Goal: Complete application form

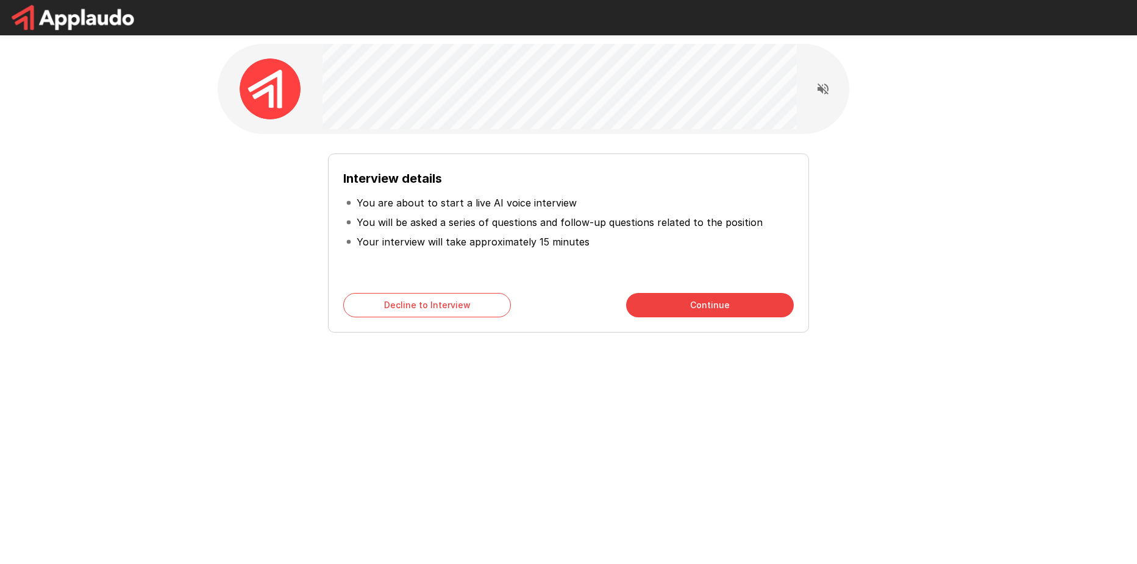
click at [668, 301] on button "Continue" at bounding box center [710, 305] width 168 height 24
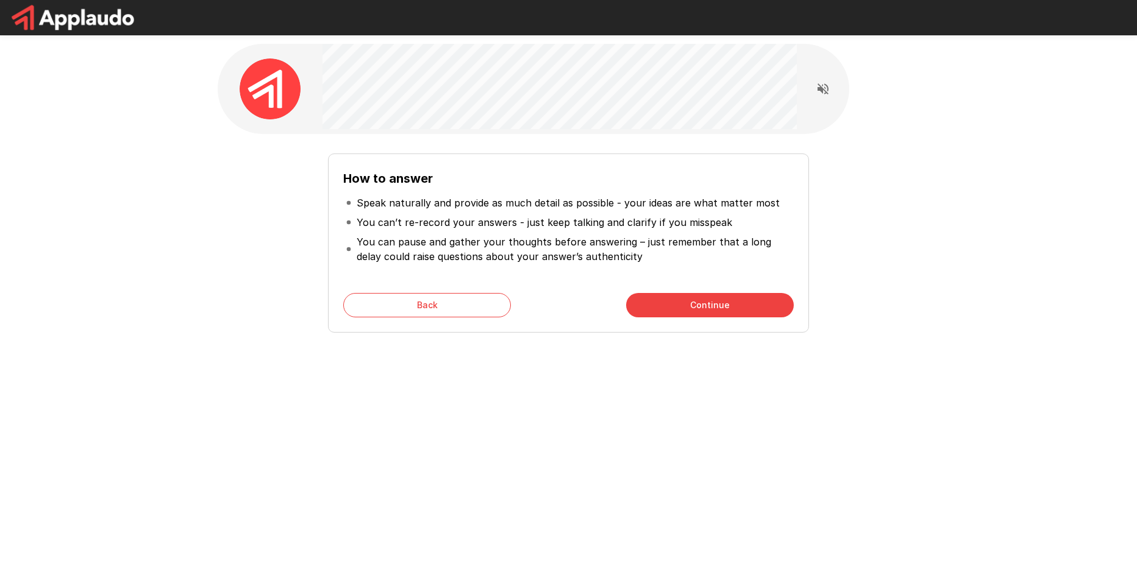
click at [690, 304] on button "Continue" at bounding box center [710, 305] width 168 height 24
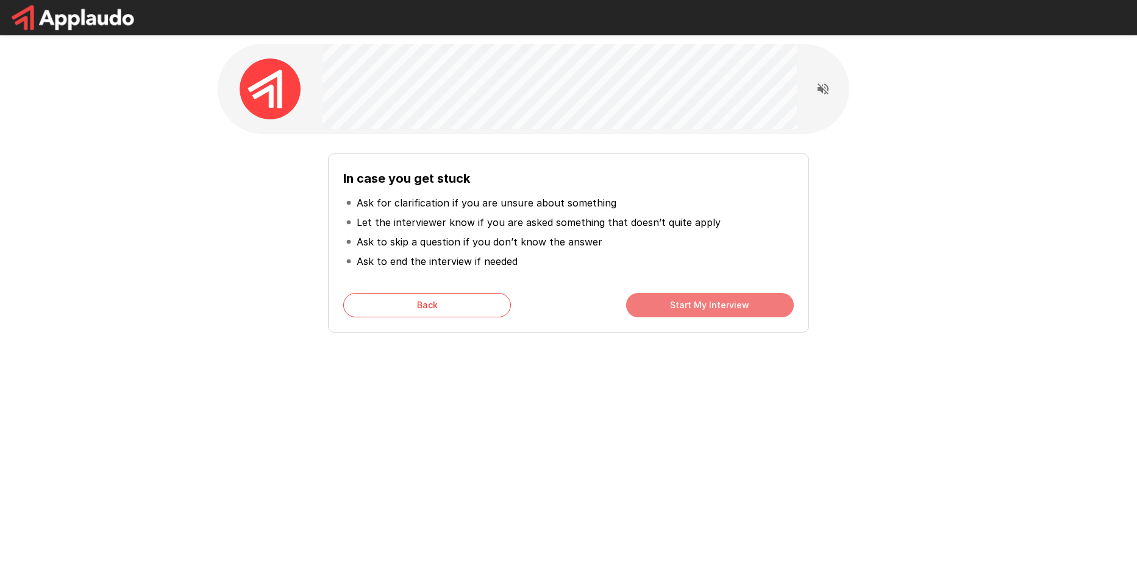
click at [658, 311] on button "Start My Interview" at bounding box center [710, 305] width 168 height 24
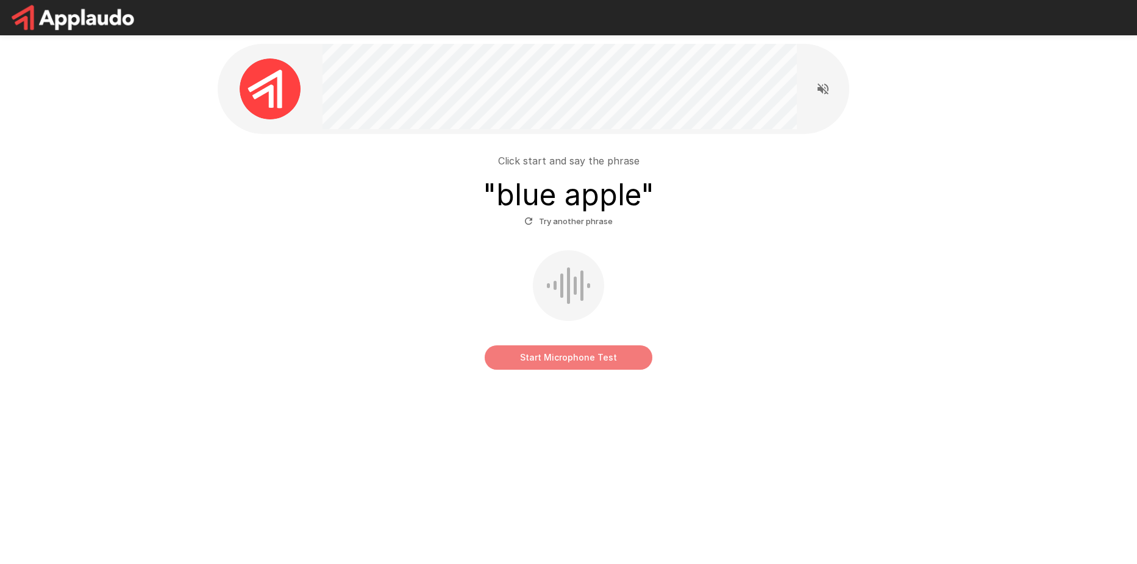
click at [627, 363] on button "Start Microphone Test" at bounding box center [569, 358] width 168 height 24
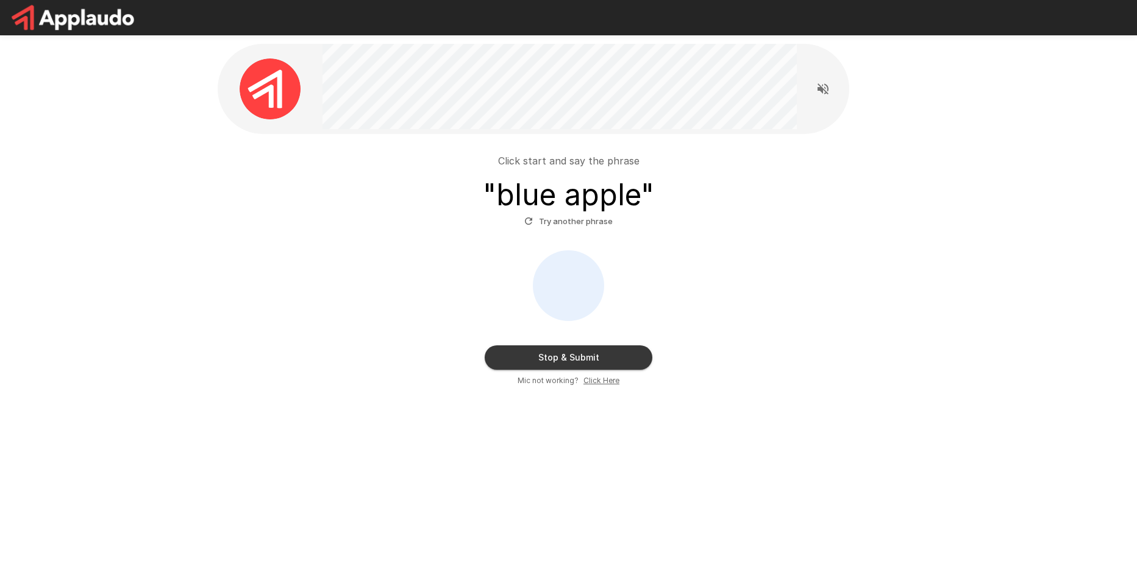
click at [621, 352] on button "Stop & Submit" at bounding box center [569, 358] width 168 height 24
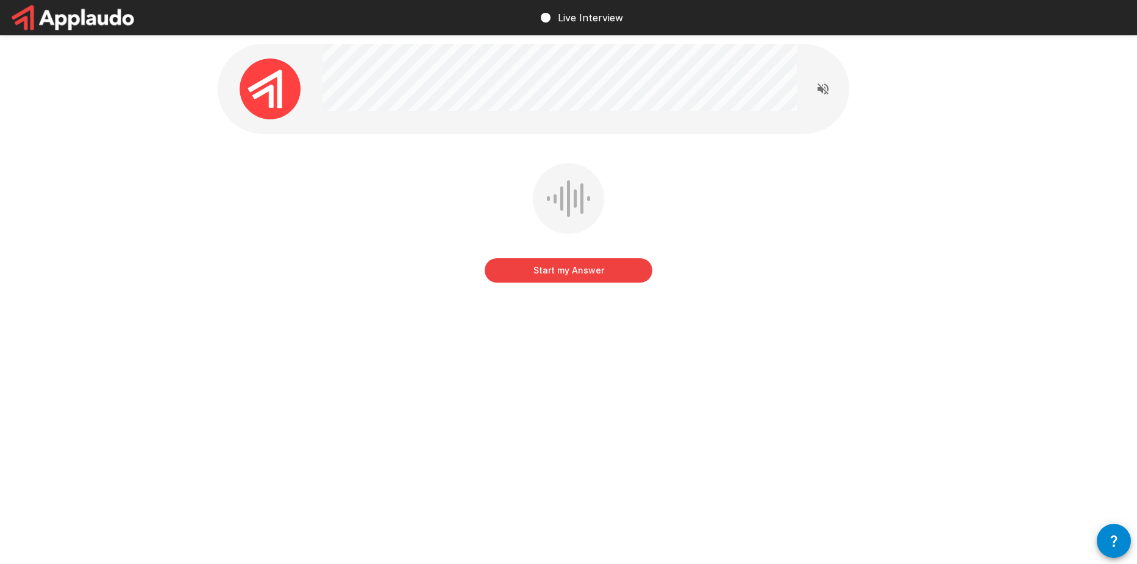
click at [822, 88] on icon "Read questions aloud" at bounding box center [822, 89] width 11 height 11
click at [592, 272] on button "Start my Answer" at bounding box center [569, 270] width 168 height 24
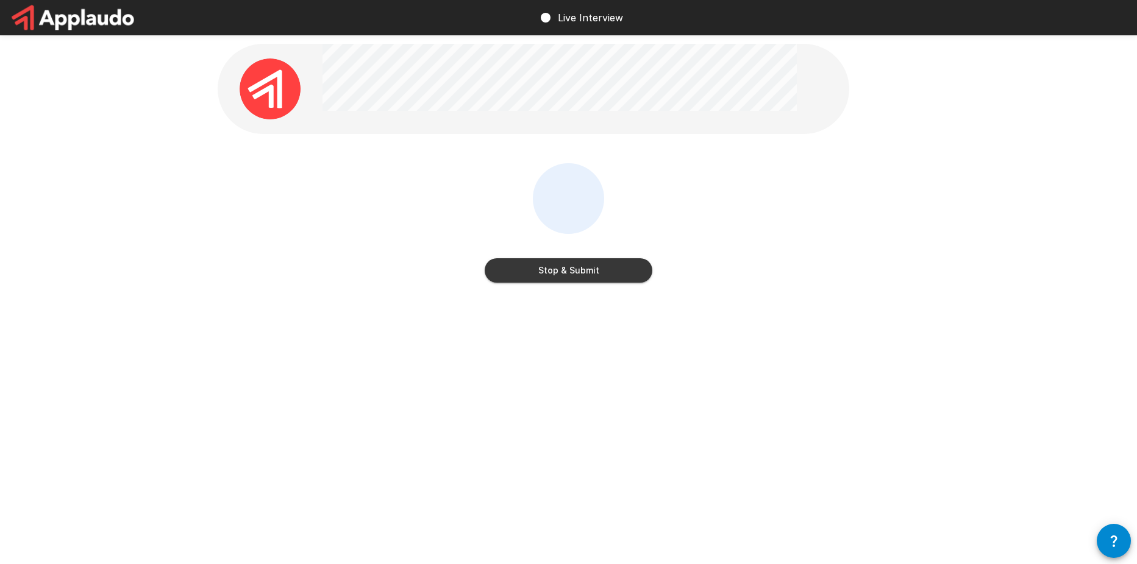
click at [613, 262] on button "Stop & Submit" at bounding box center [569, 270] width 168 height 24
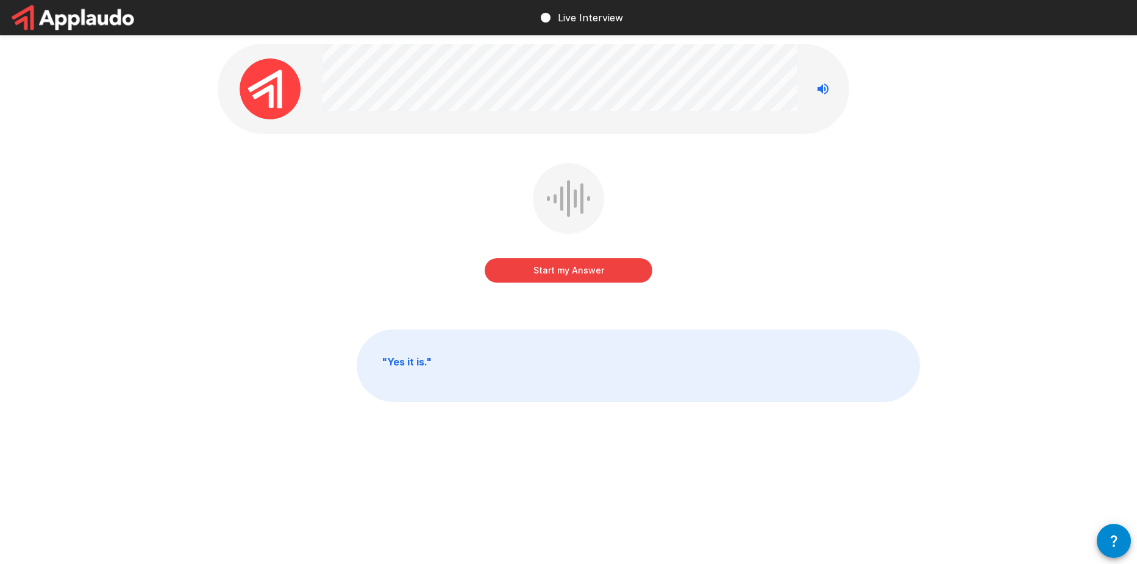
click at [580, 276] on button "Start my Answer" at bounding box center [569, 270] width 168 height 24
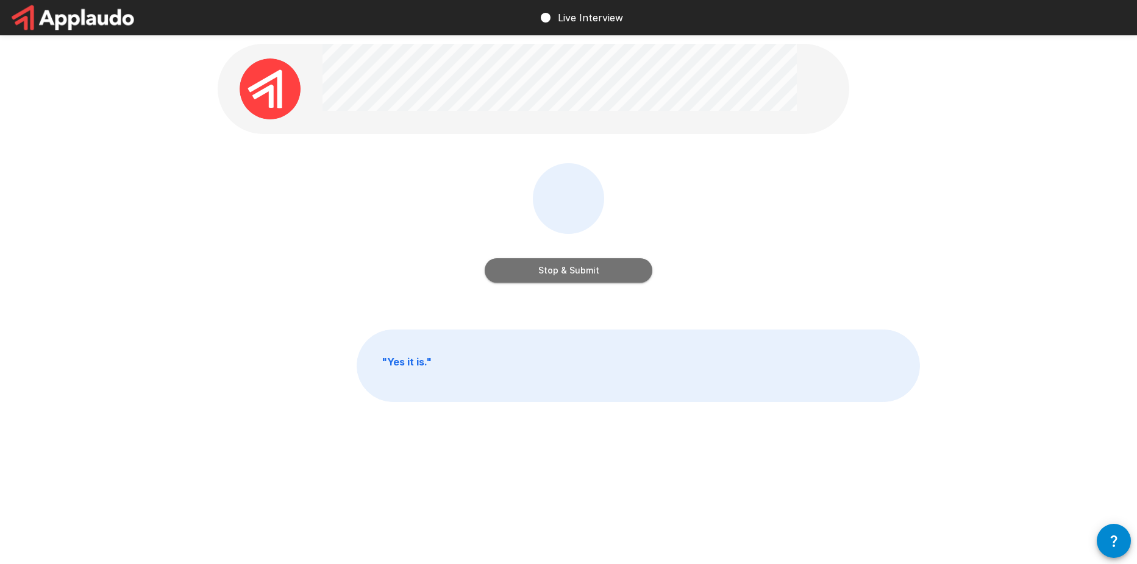
click at [602, 265] on button "Stop & Submit" at bounding box center [569, 270] width 168 height 24
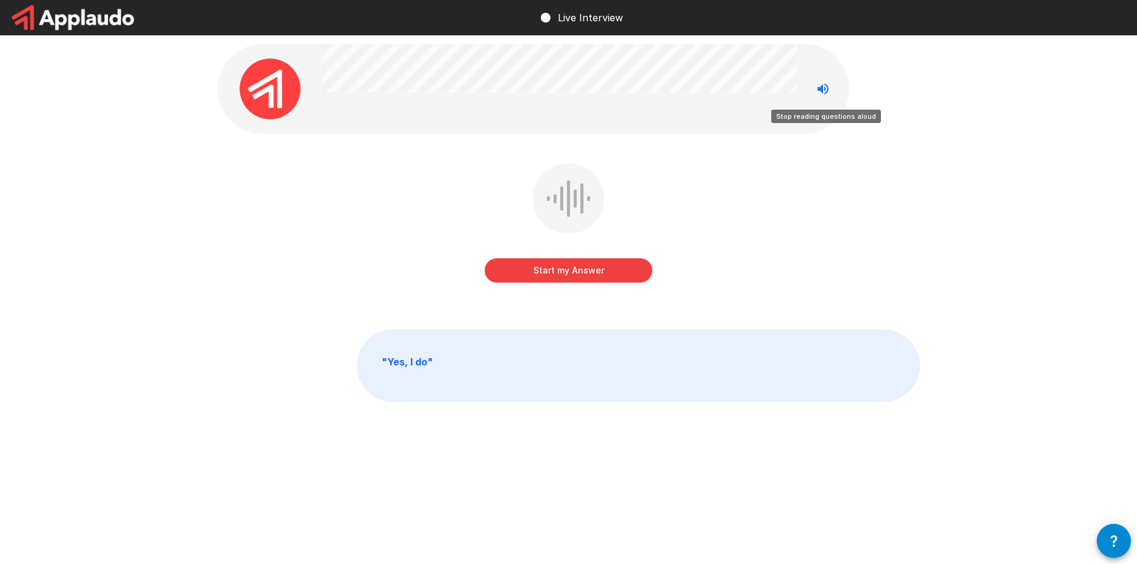
click at [828, 88] on icon "Stop reading questions aloud" at bounding box center [823, 89] width 15 height 15
click at [828, 87] on icon "Read questions aloud" at bounding box center [823, 89] width 15 height 15
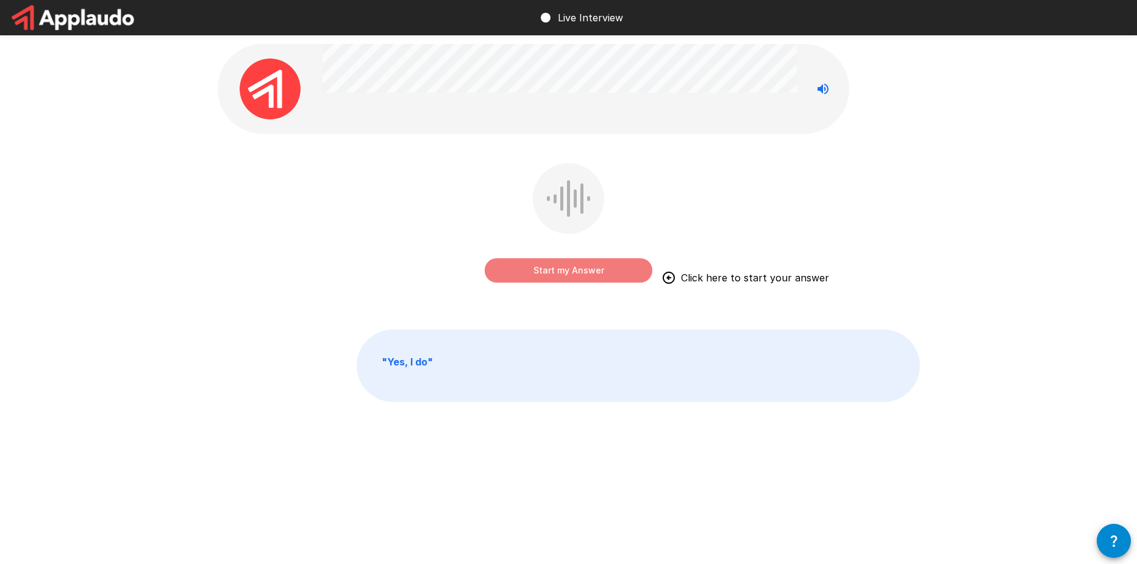
click at [593, 268] on button "Start my Answer" at bounding box center [569, 270] width 168 height 24
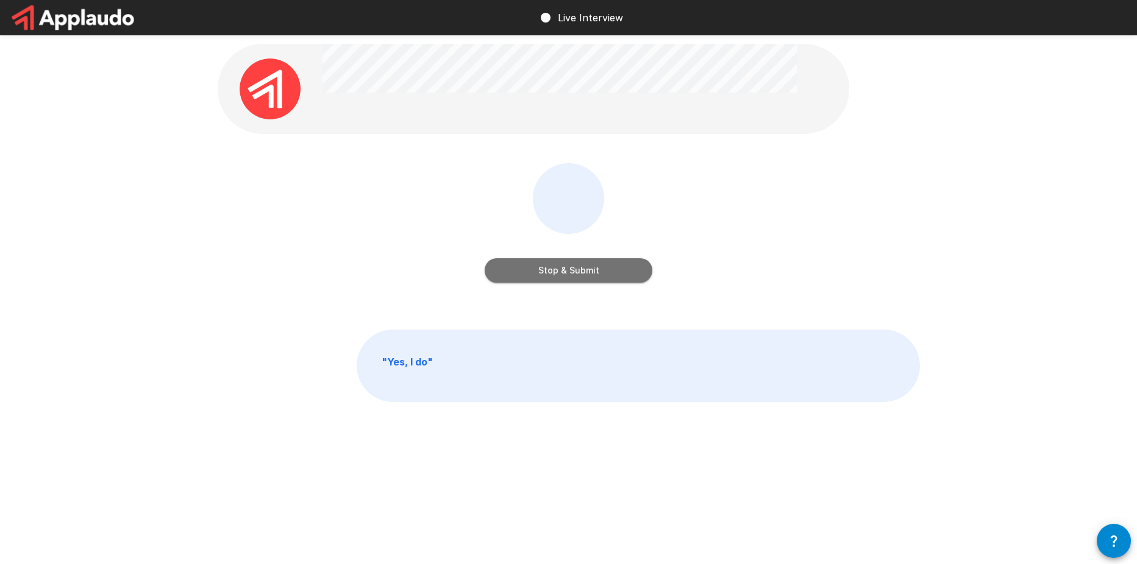
click at [612, 267] on button "Stop & Submit" at bounding box center [569, 270] width 168 height 24
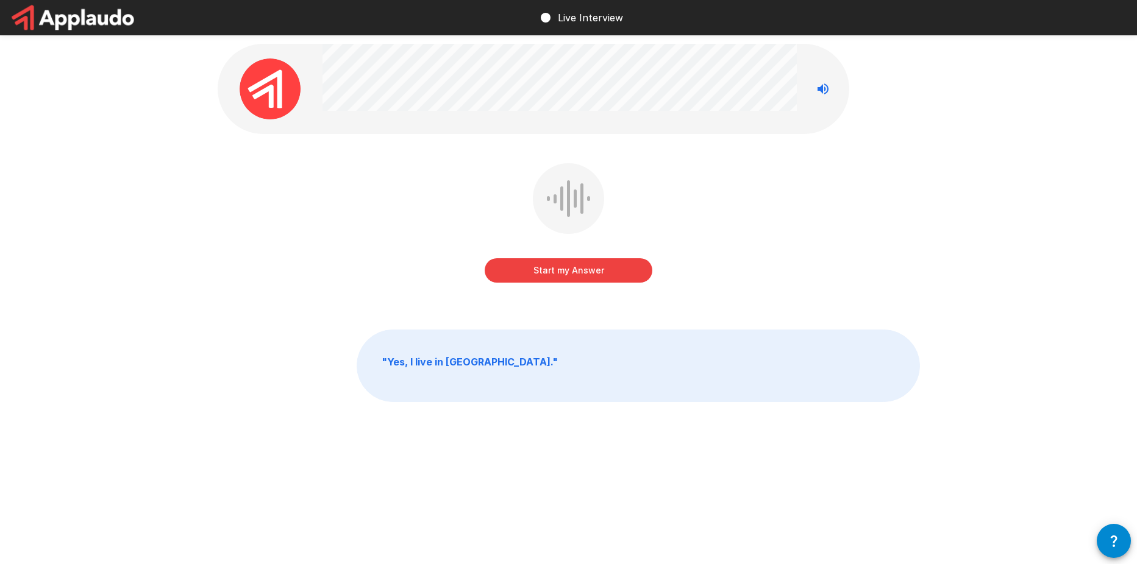
click at [578, 263] on button "Start my Answer" at bounding box center [569, 270] width 168 height 24
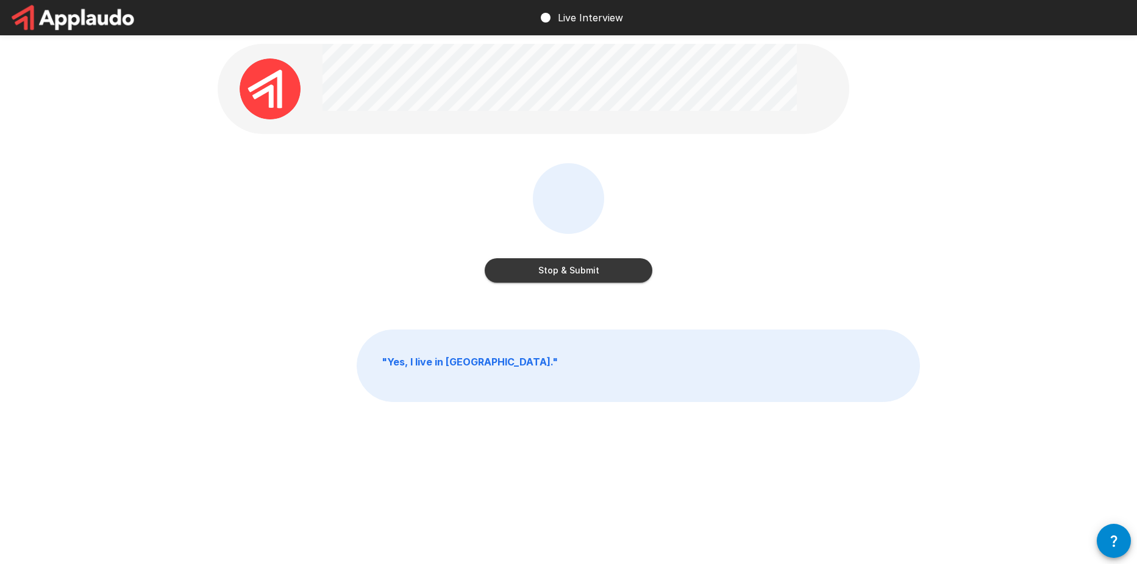
click at [617, 267] on button "Stop & Submit" at bounding box center [569, 270] width 168 height 24
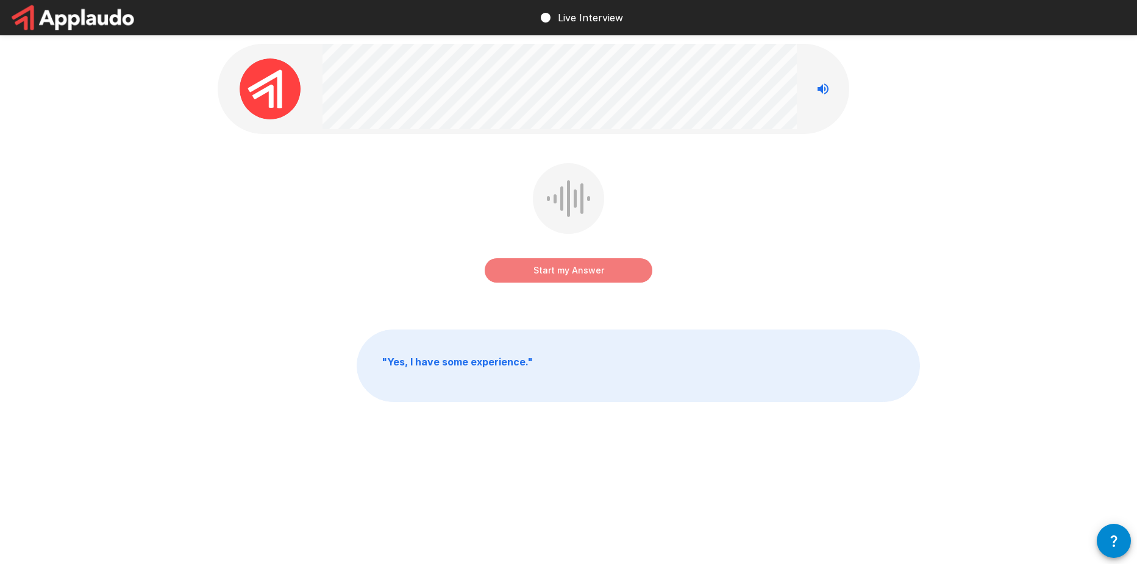
click at [577, 268] on button "Start my Answer" at bounding box center [569, 270] width 168 height 24
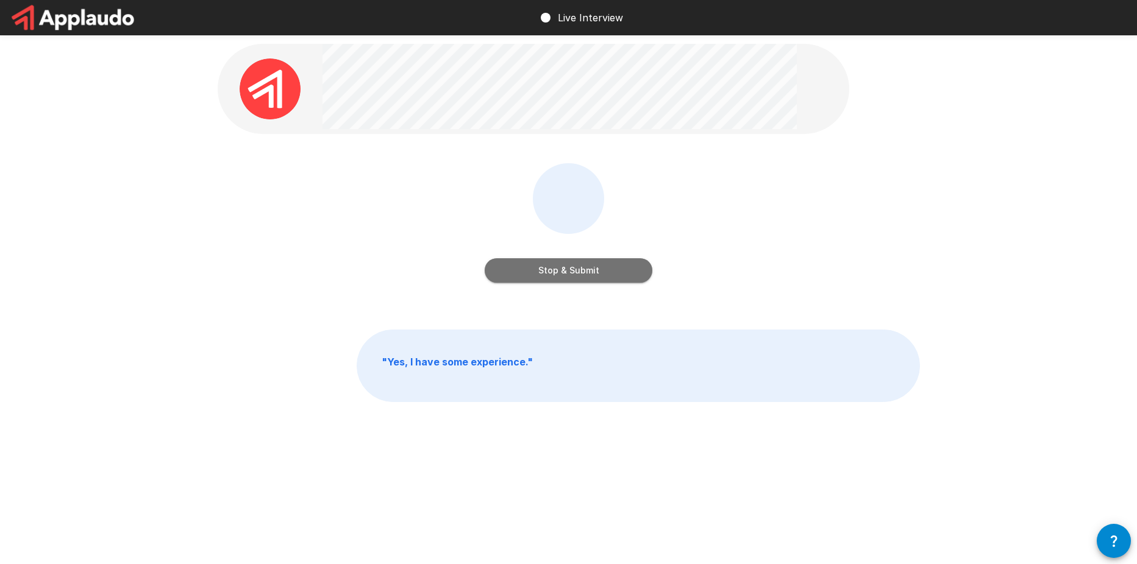
click at [595, 269] on button "Stop & Submit" at bounding box center [569, 270] width 168 height 24
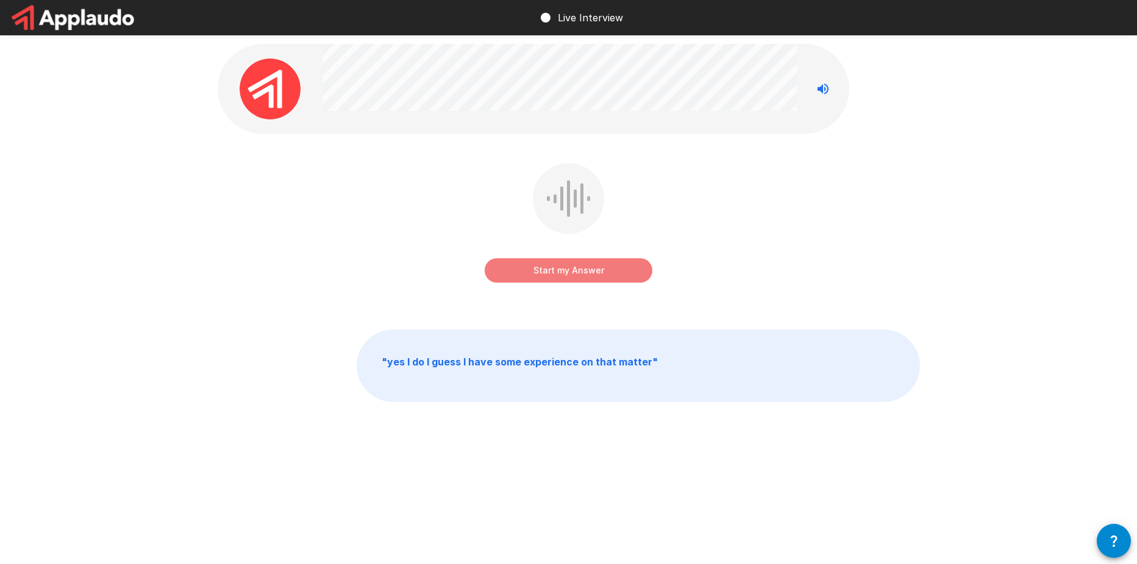
click at [526, 268] on button "Start my Answer" at bounding box center [569, 270] width 168 height 24
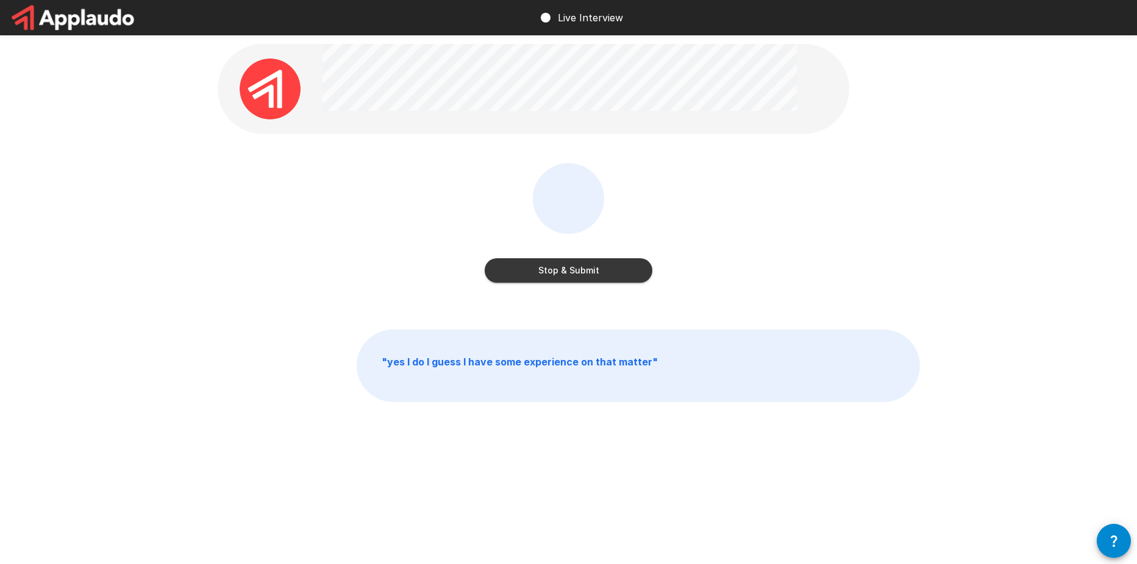
click at [597, 271] on button "Stop & Submit" at bounding box center [569, 270] width 168 height 24
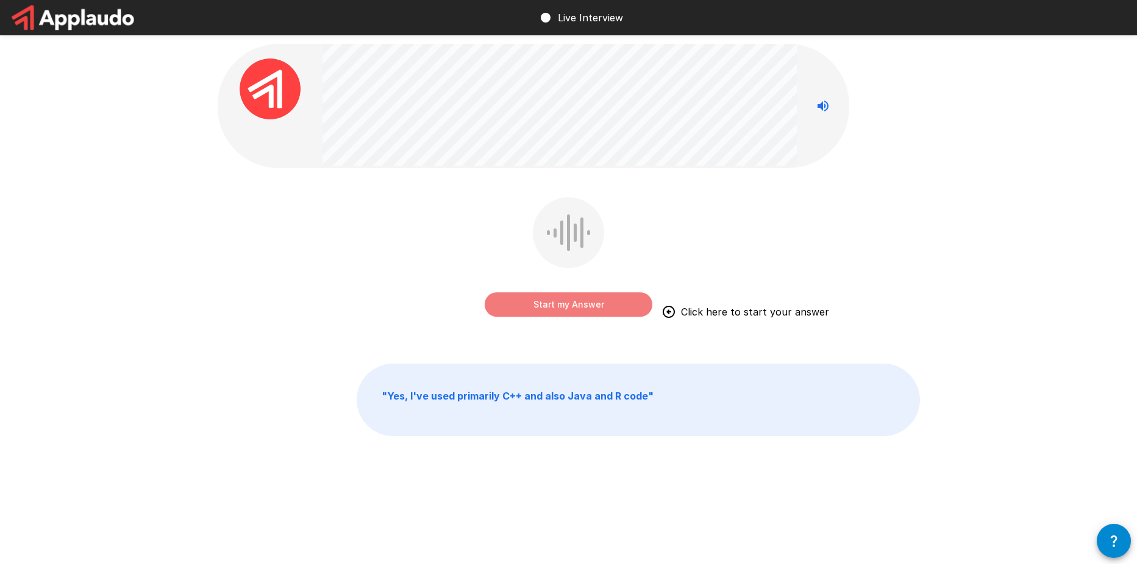
click at [622, 304] on button "Start my Answer" at bounding box center [569, 305] width 168 height 24
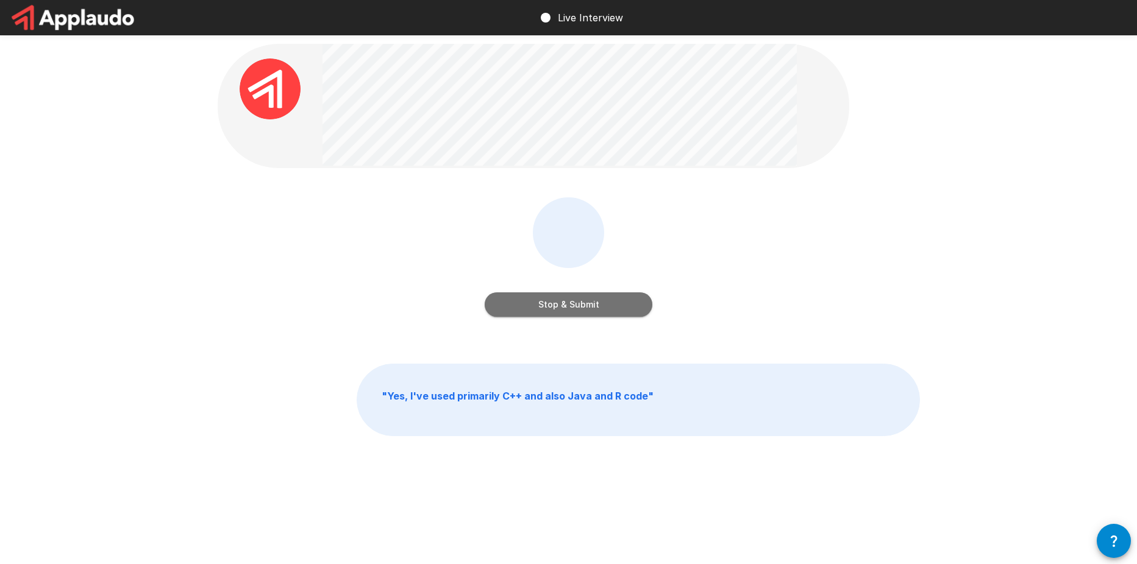
click at [627, 308] on button "Stop & Submit" at bounding box center [569, 305] width 168 height 24
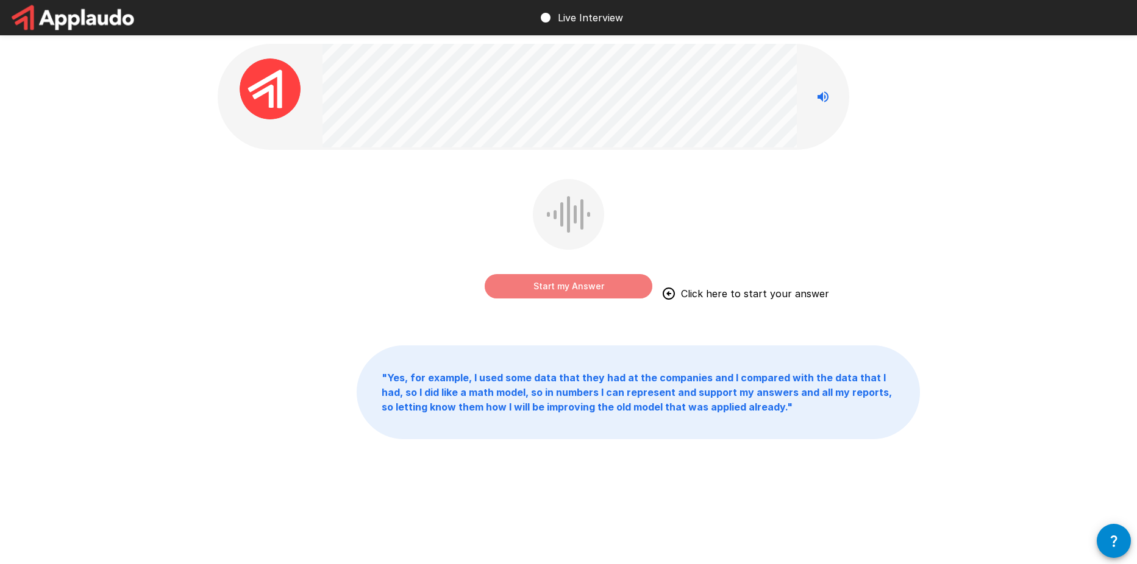
click at [610, 282] on button "Start my Answer" at bounding box center [569, 286] width 168 height 24
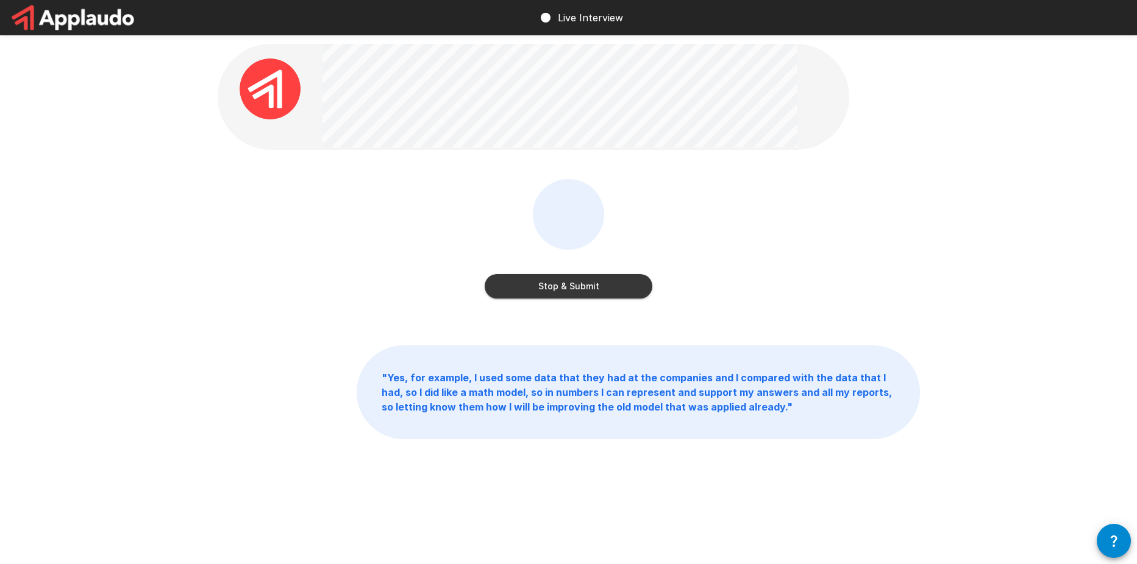
click at [611, 283] on button "Stop & Submit" at bounding box center [569, 286] width 168 height 24
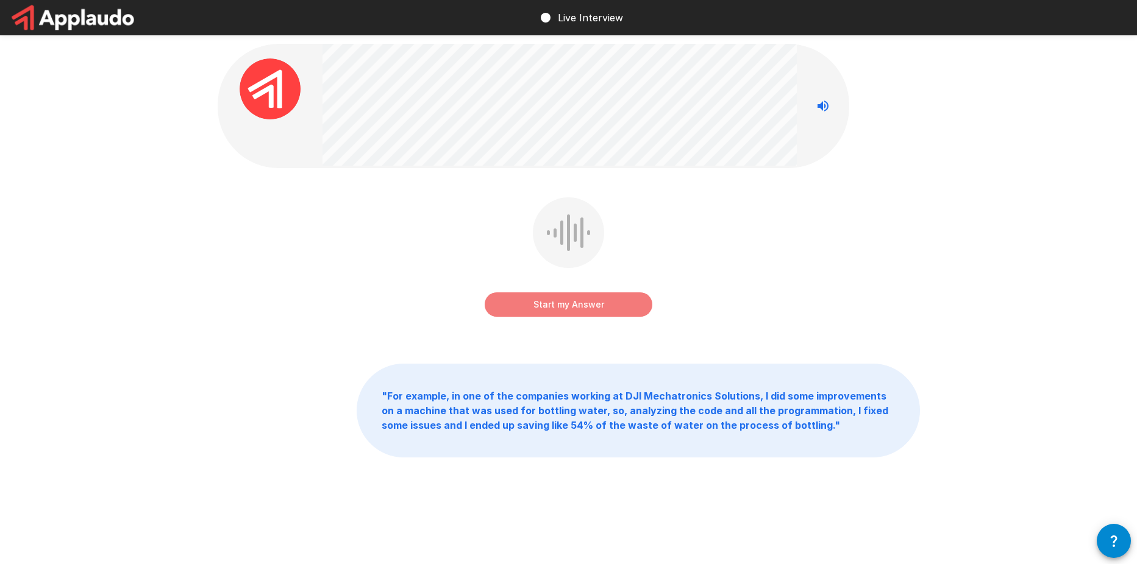
click at [613, 304] on button "Start my Answer" at bounding box center [569, 305] width 168 height 24
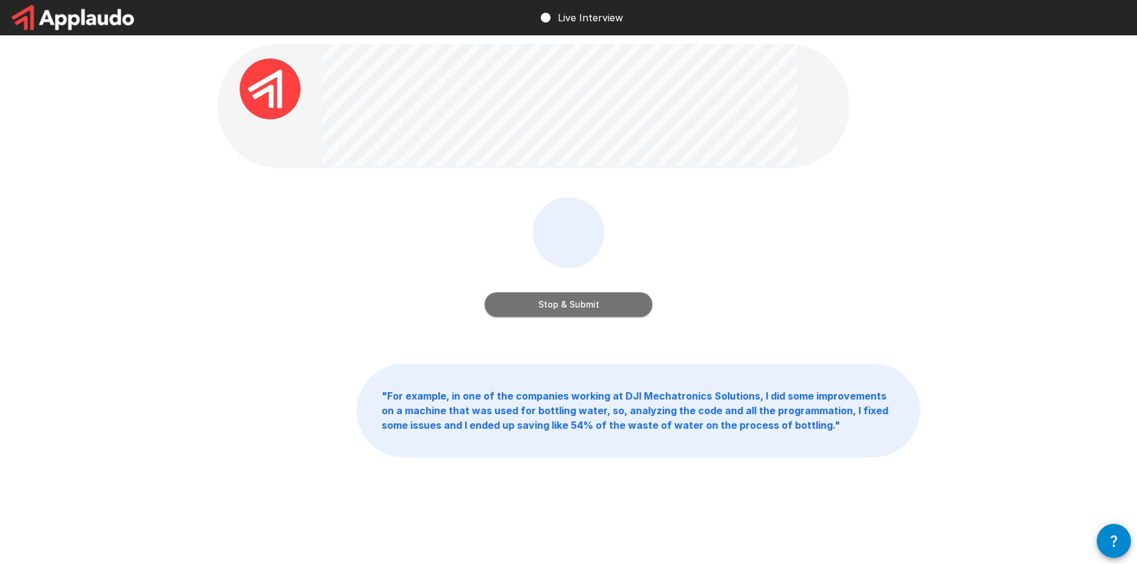
click at [626, 304] on button "Stop & Submit" at bounding box center [569, 305] width 168 height 24
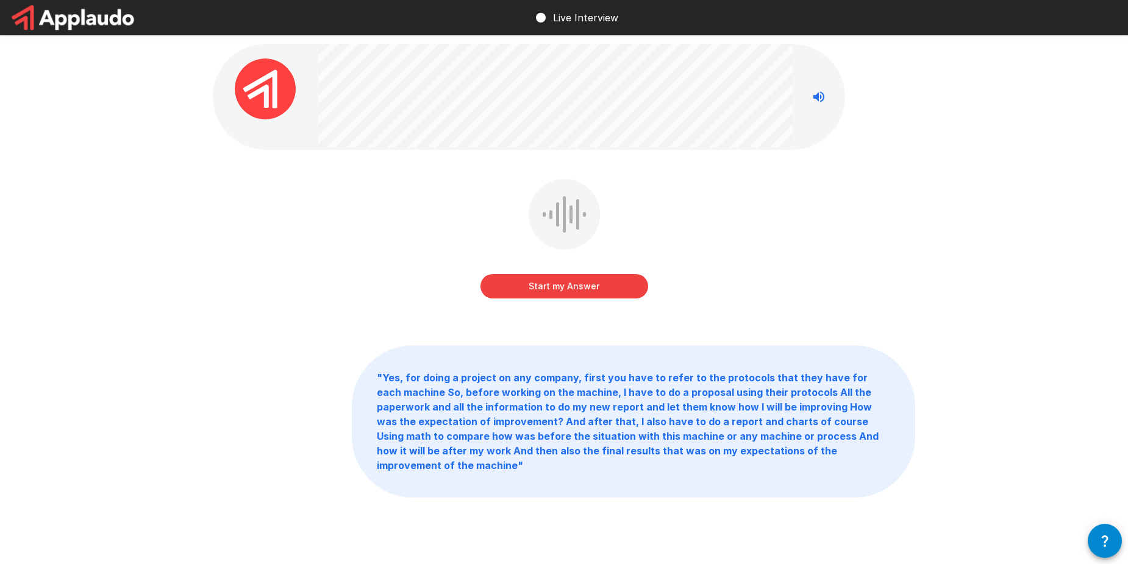
click at [615, 291] on button "Start my Answer" at bounding box center [564, 286] width 168 height 24
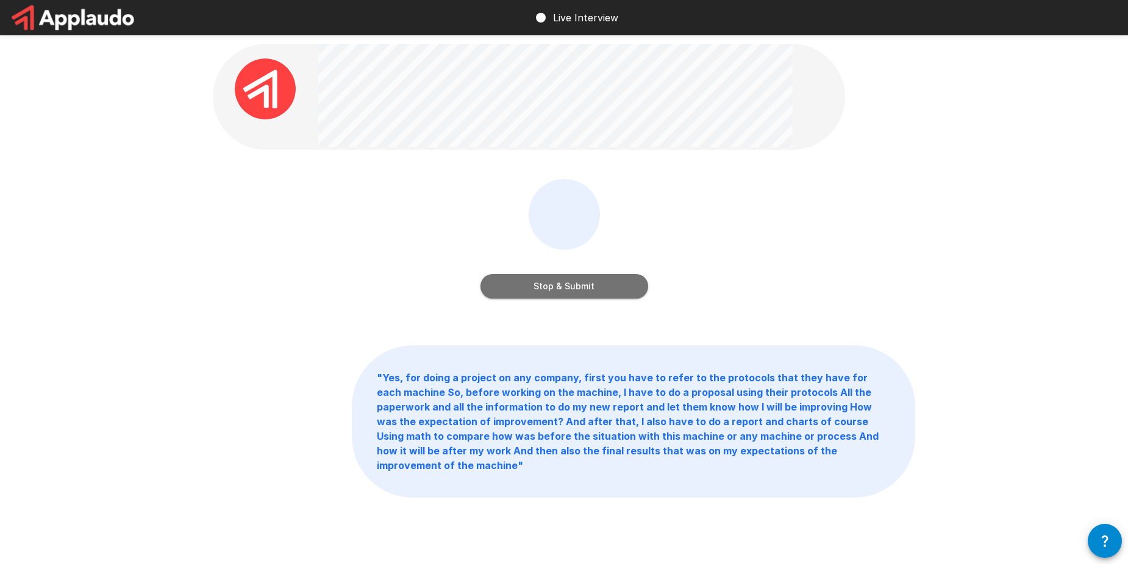
click at [639, 281] on button "Stop & Submit" at bounding box center [564, 286] width 168 height 24
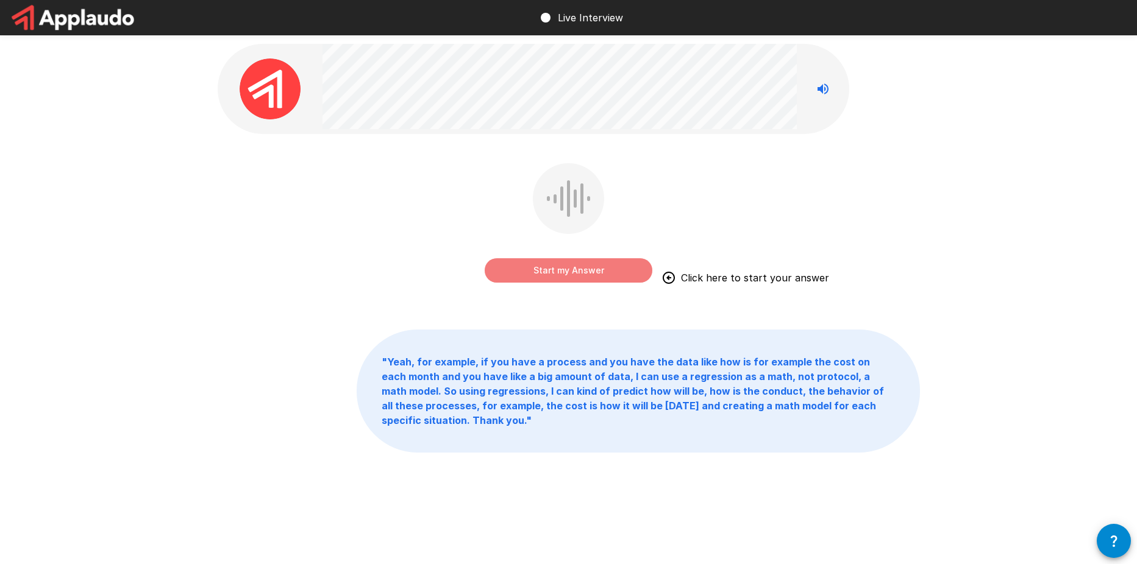
click at [569, 275] on button "Start my Answer" at bounding box center [569, 270] width 168 height 24
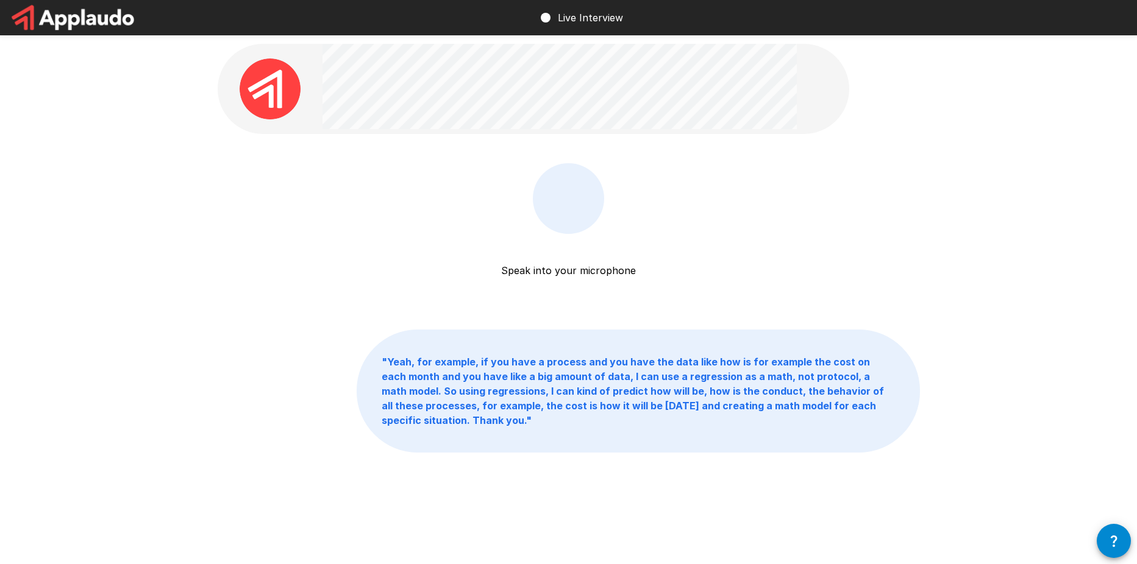
click at [573, 271] on p "Speak into your microphone" at bounding box center [568, 256] width 135 height 44
click at [544, 264] on button "Stop & Submit" at bounding box center [569, 270] width 168 height 24
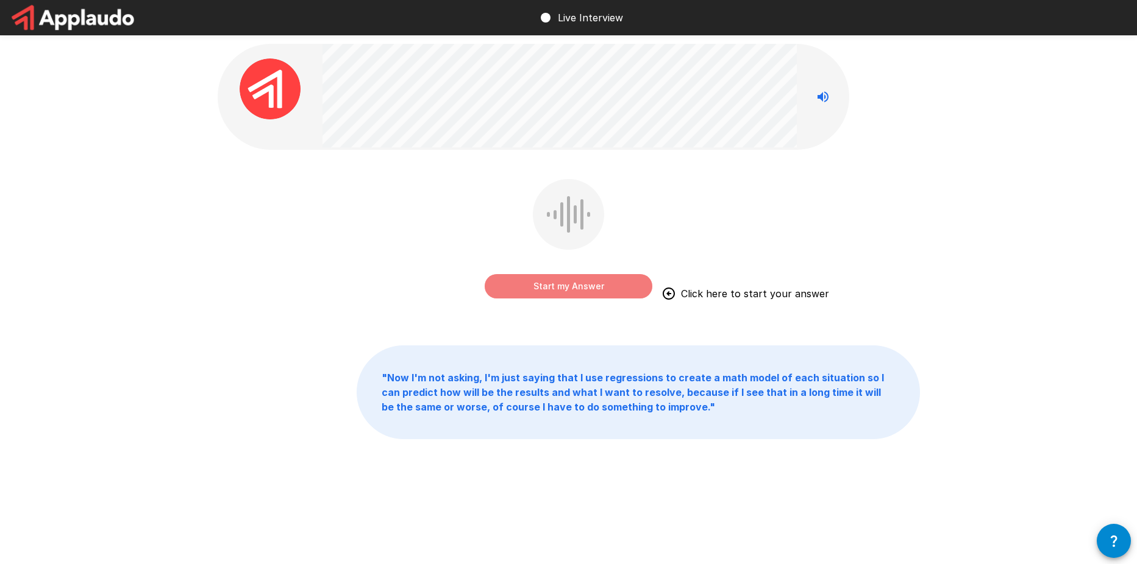
click at [568, 285] on button "Start my Answer" at bounding box center [569, 286] width 168 height 24
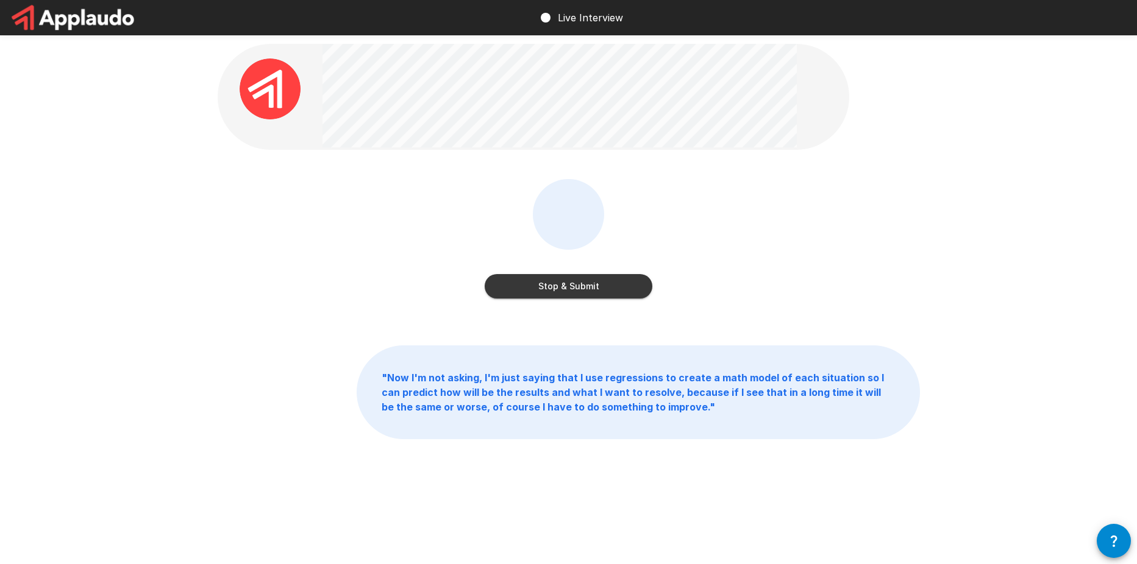
drag, startPoint x: 598, startPoint y: 302, endPoint x: 594, endPoint y: 296, distance: 7.4
click at [597, 302] on div "Stop & Submit" at bounding box center [569, 241] width 168 height 124
click at [594, 294] on button "Stop & Submit" at bounding box center [569, 286] width 168 height 24
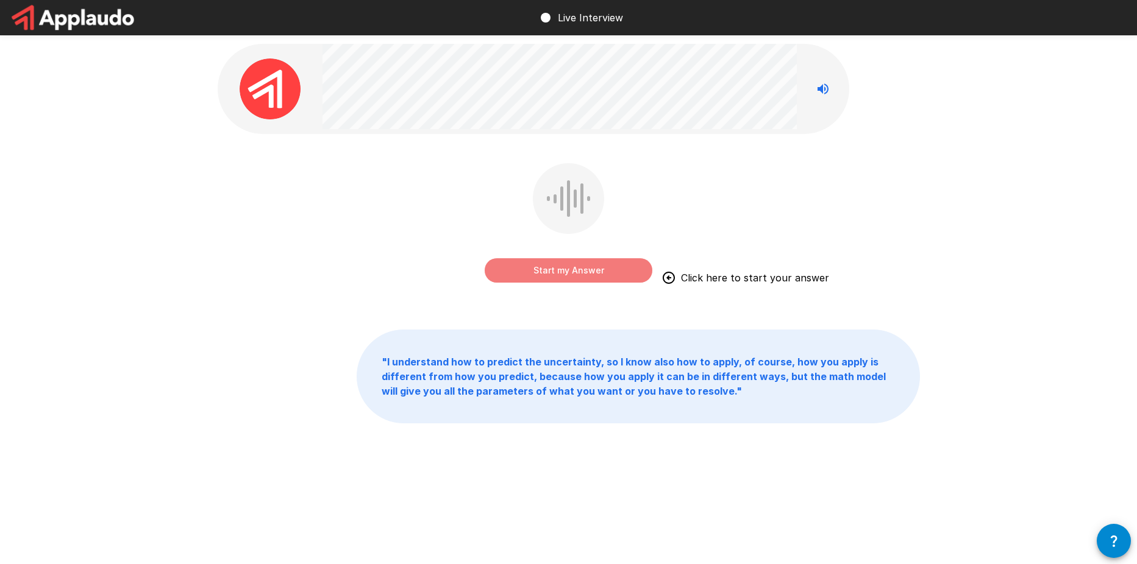
click at [557, 268] on button "Start my Answer" at bounding box center [569, 270] width 168 height 24
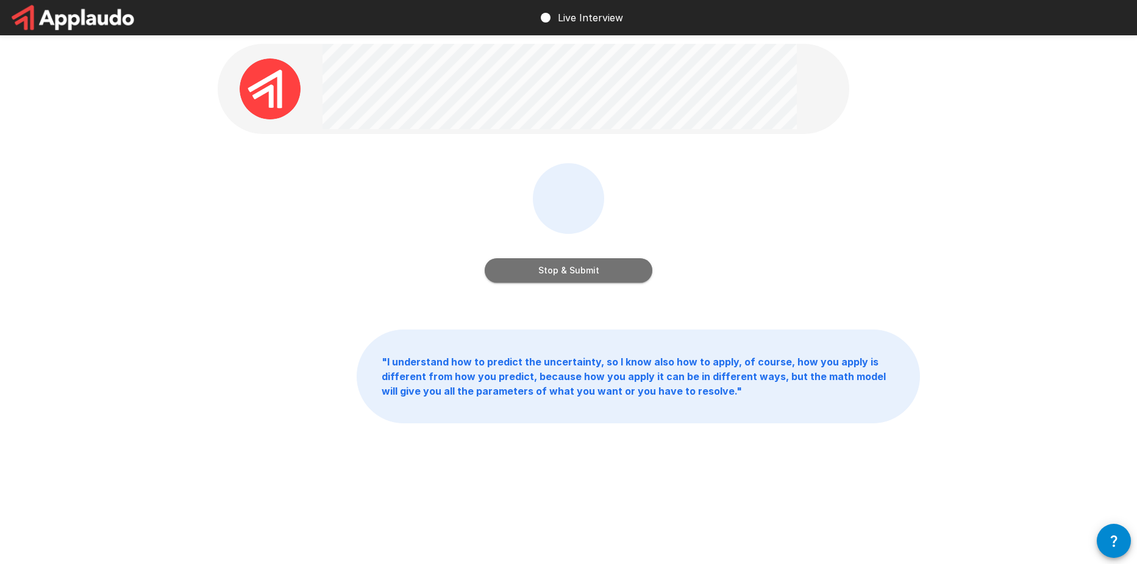
click at [589, 272] on button "Stop & Submit" at bounding box center [569, 270] width 168 height 24
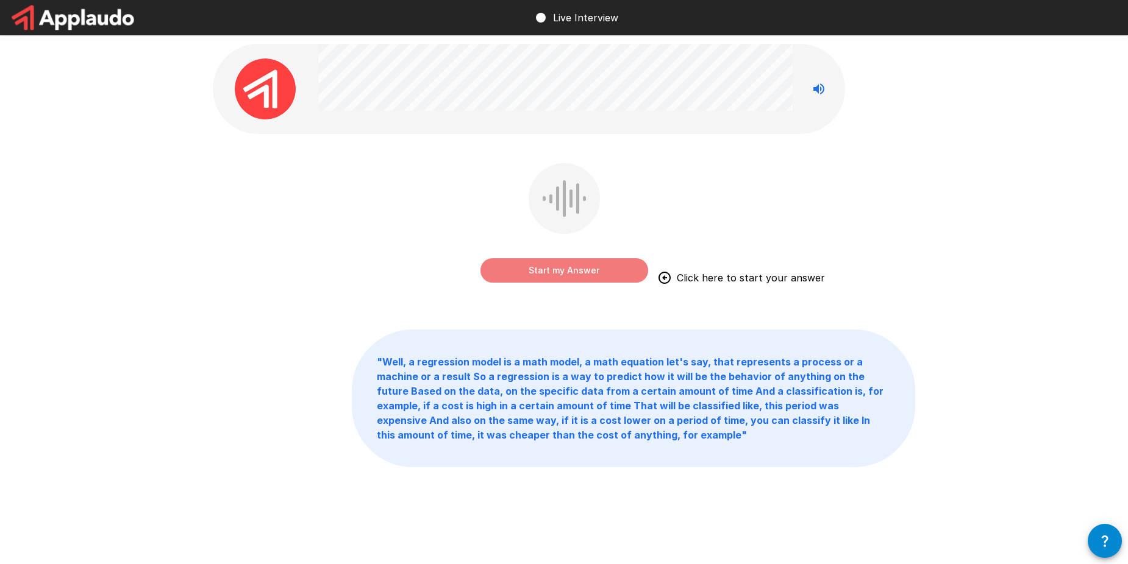
click at [559, 271] on button "Start my Answer" at bounding box center [564, 270] width 168 height 24
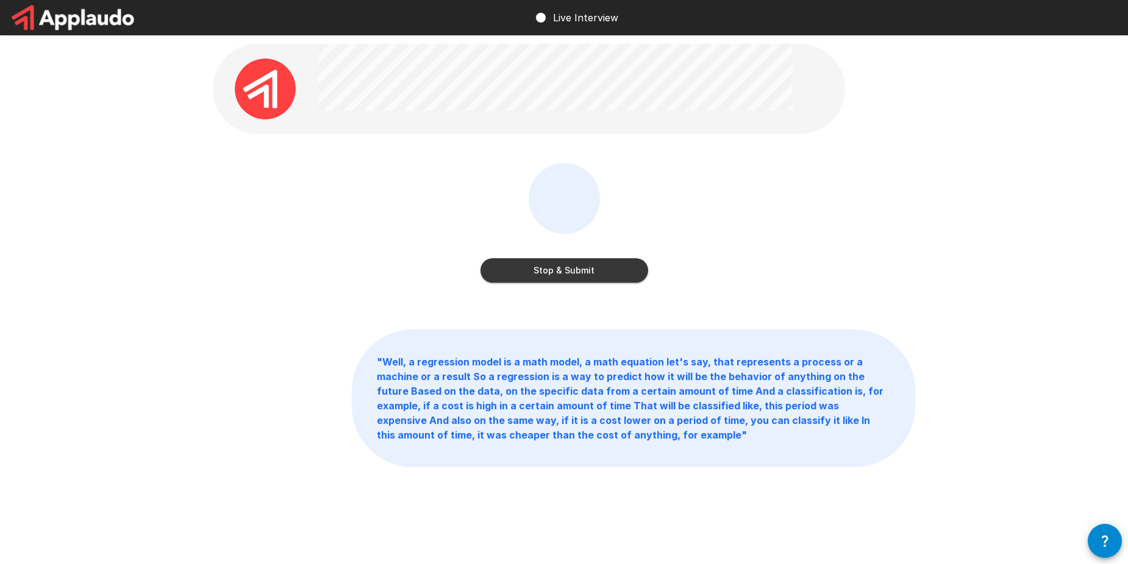
click at [606, 266] on button "Stop & Submit" at bounding box center [564, 270] width 168 height 24
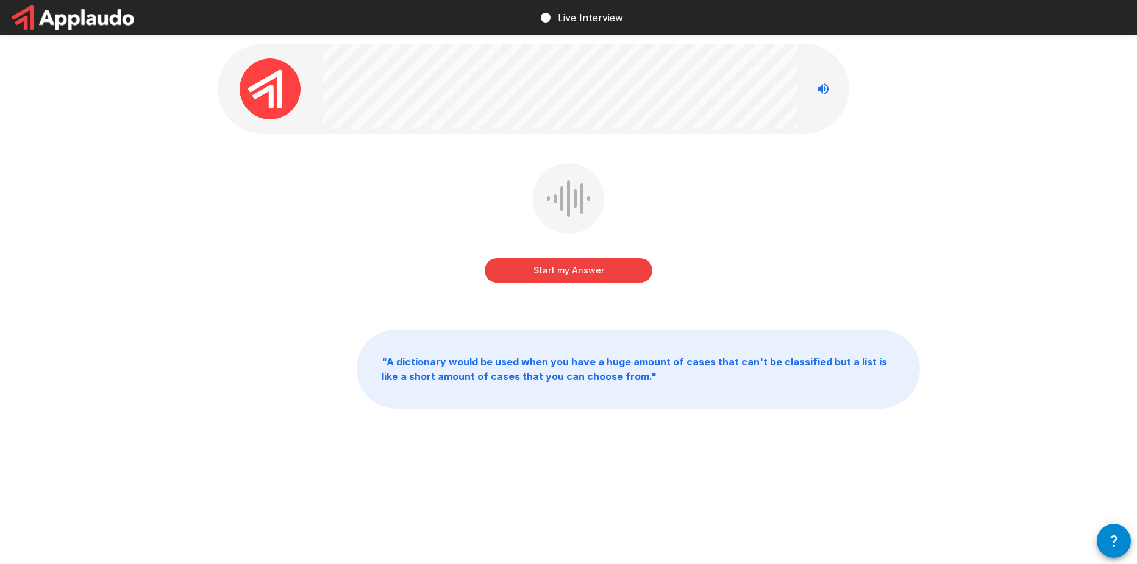
click at [596, 280] on button "Start my Answer" at bounding box center [569, 270] width 168 height 24
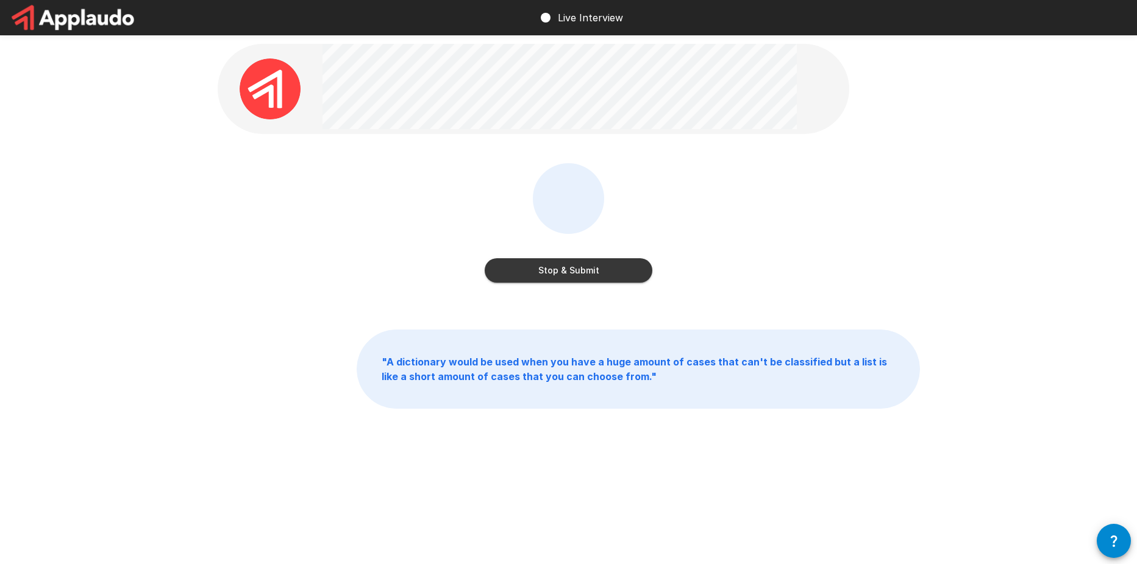
click at [600, 284] on div "Stop & Submit" at bounding box center [569, 225] width 168 height 124
click at [605, 272] on button "Stop & Submit" at bounding box center [569, 270] width 168 height 24
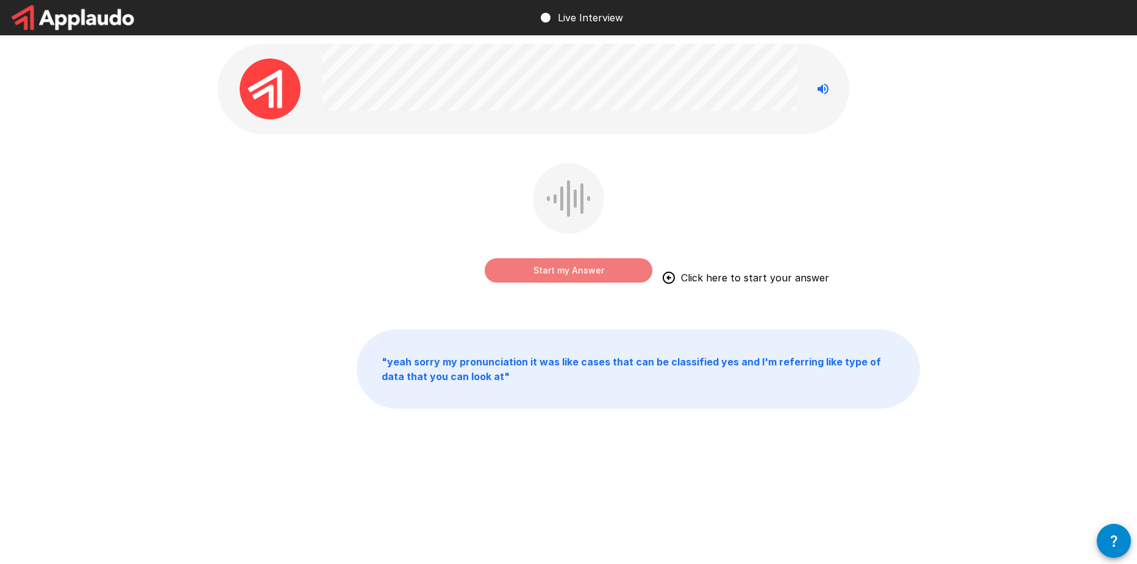
click at [613, 265] on button "Start my Answer" at bounding box center [569, 270] width 168 height 24
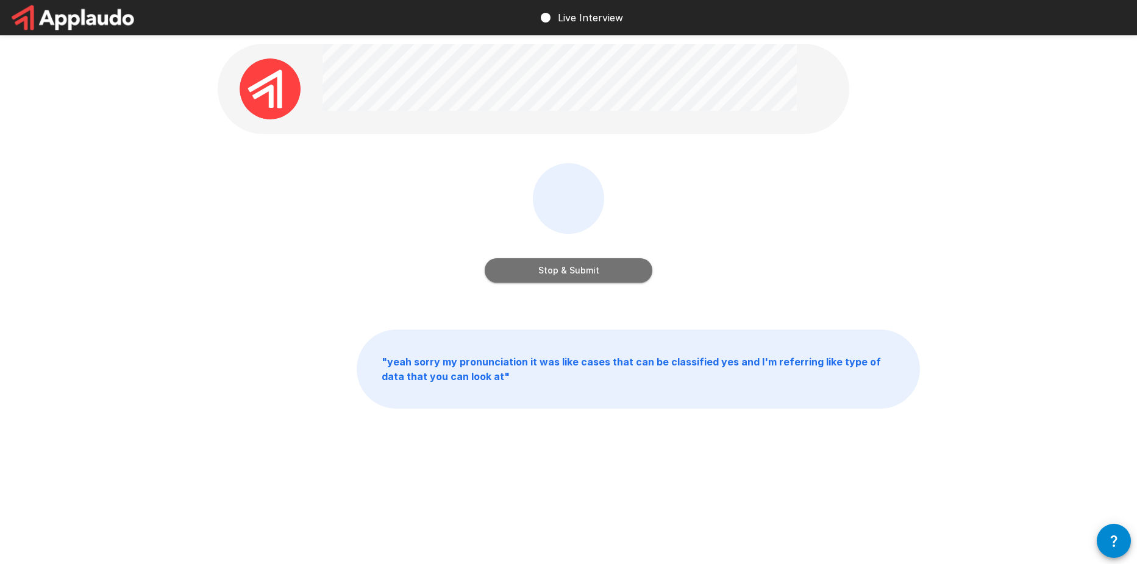
click at [549, 280] on button "Stop & Submit" at bounding box center [569, 270] width 168 height 24
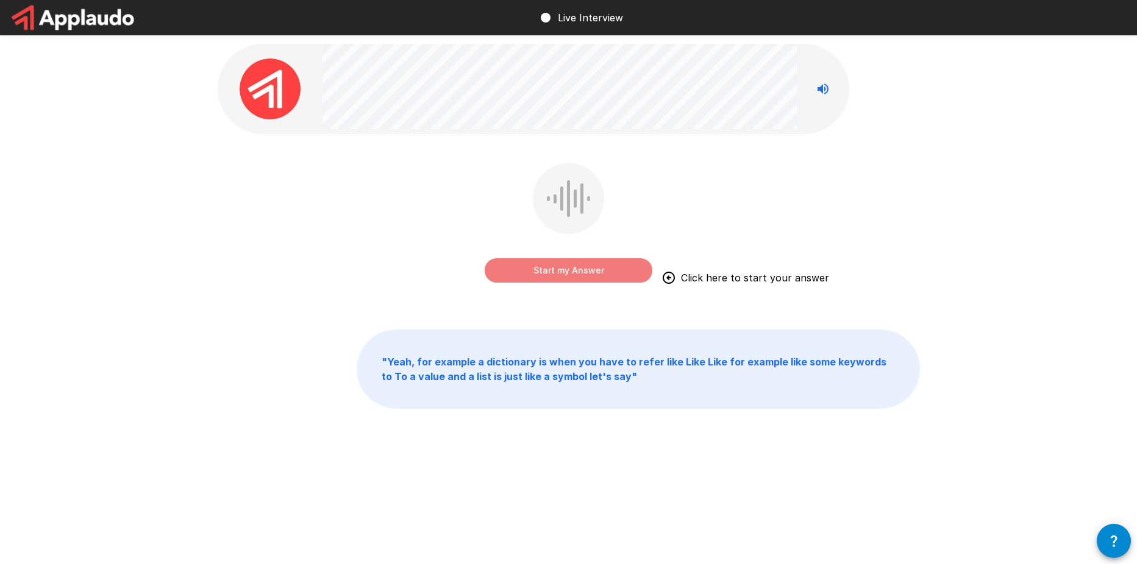
click at [555, 264] on button "Start my Answer" at bounding box center [569, 270] width 168 height 24
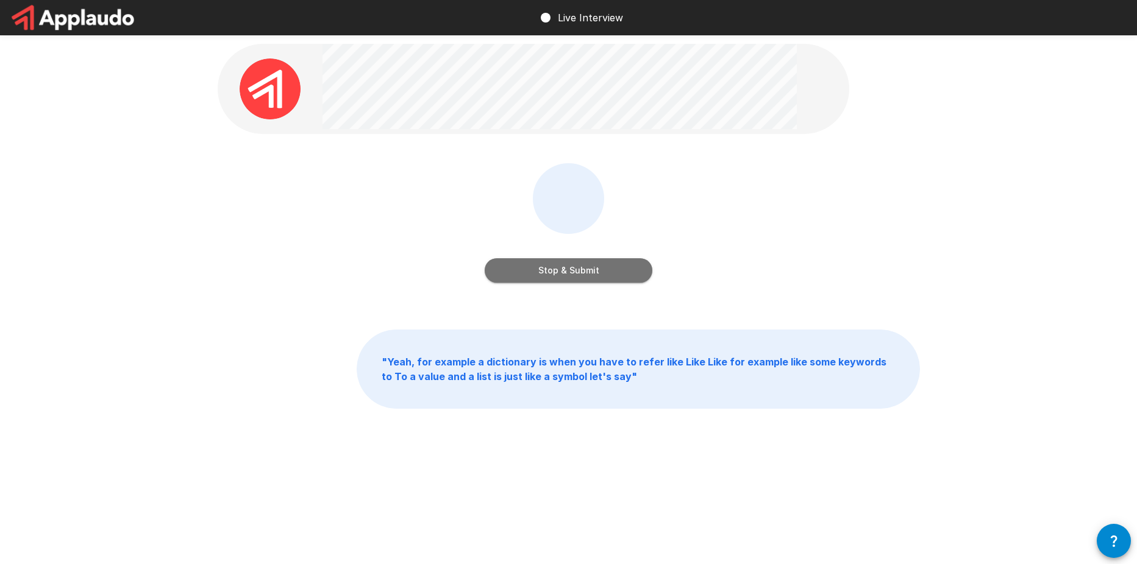
drag, startPoint x: 559, startPoint y: 263, endPoint x: 566, endPoint y: 259, distance: 8.2
click at [559, 263] on button "Stop & Submit" at bounding box center [569, 270] width 168 height 24
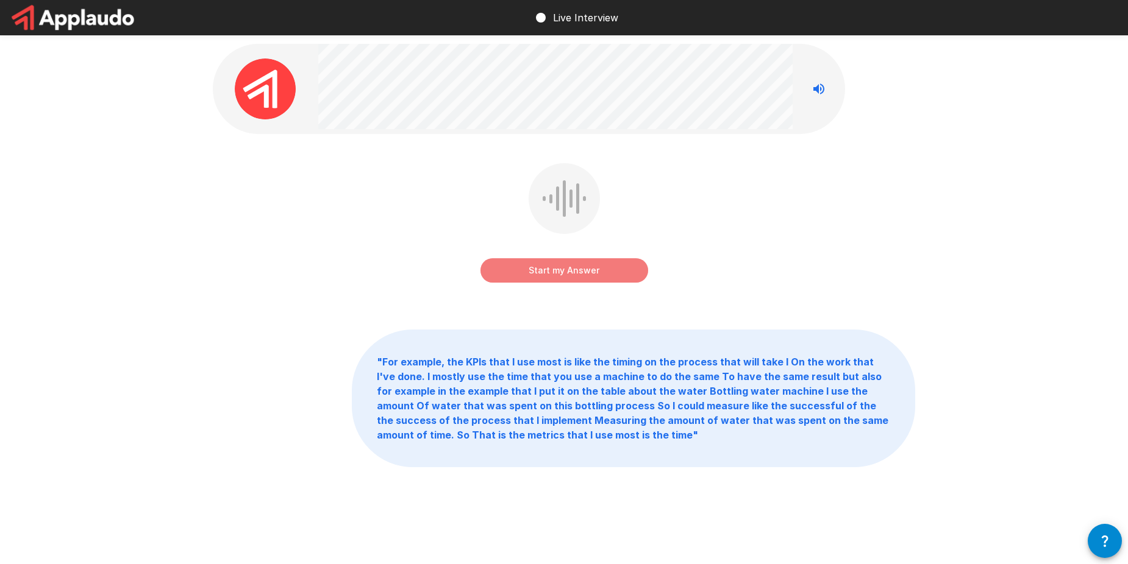
click at [588, 276] on button "Start my Answer" at bounding box center [564, 270] width 168 height 24
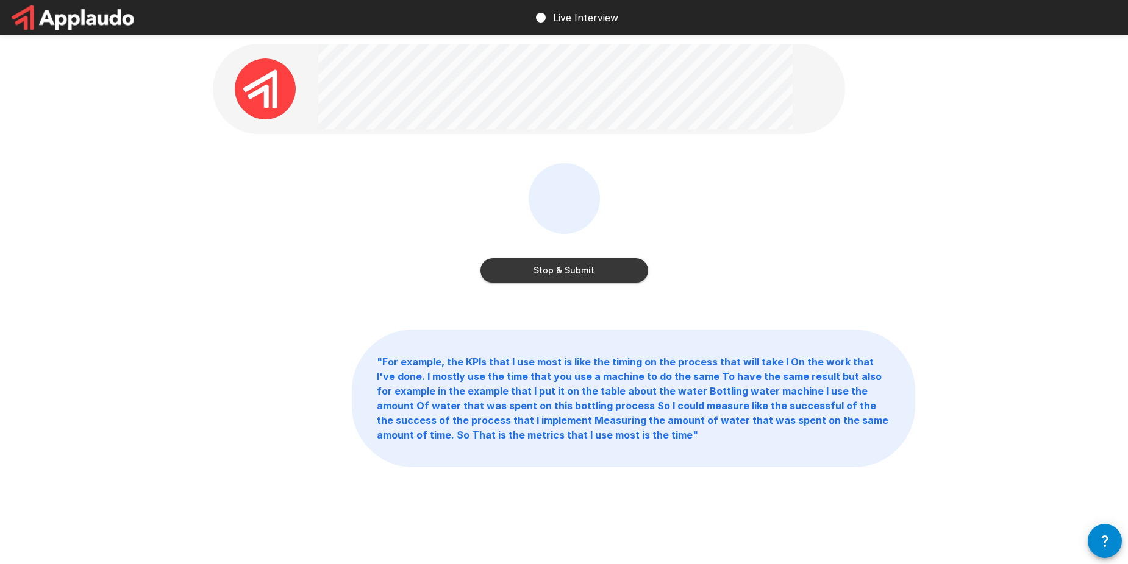
click at [586, 262] on button "Stop & Submit" at bounding box center [564, 270] width 168 height 24
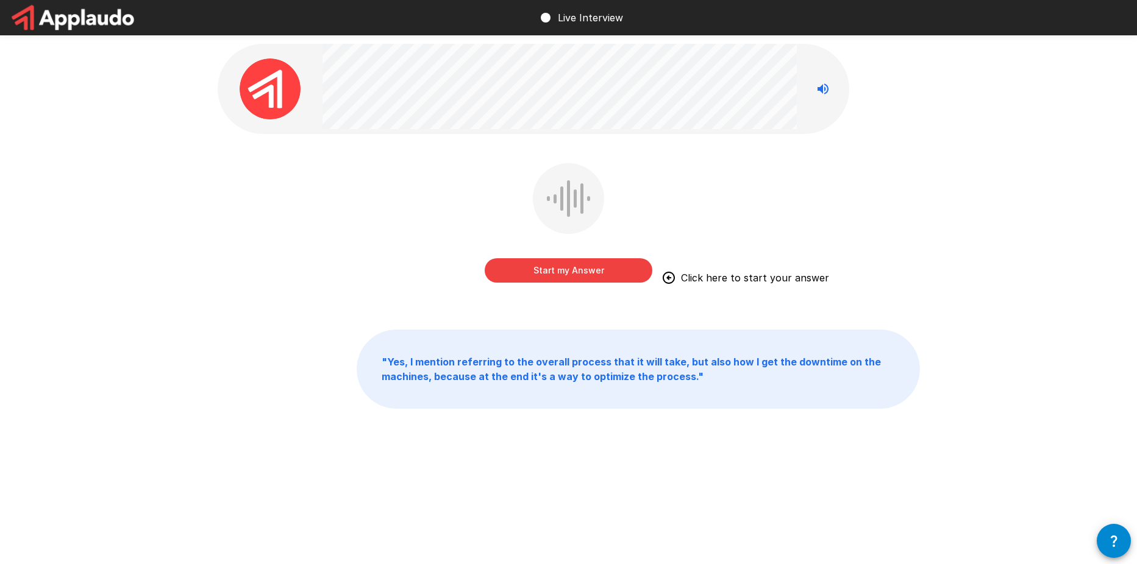
click at [580, 271] on button "Start my Answer" at bounding box center [569, 270] width 168 height 24
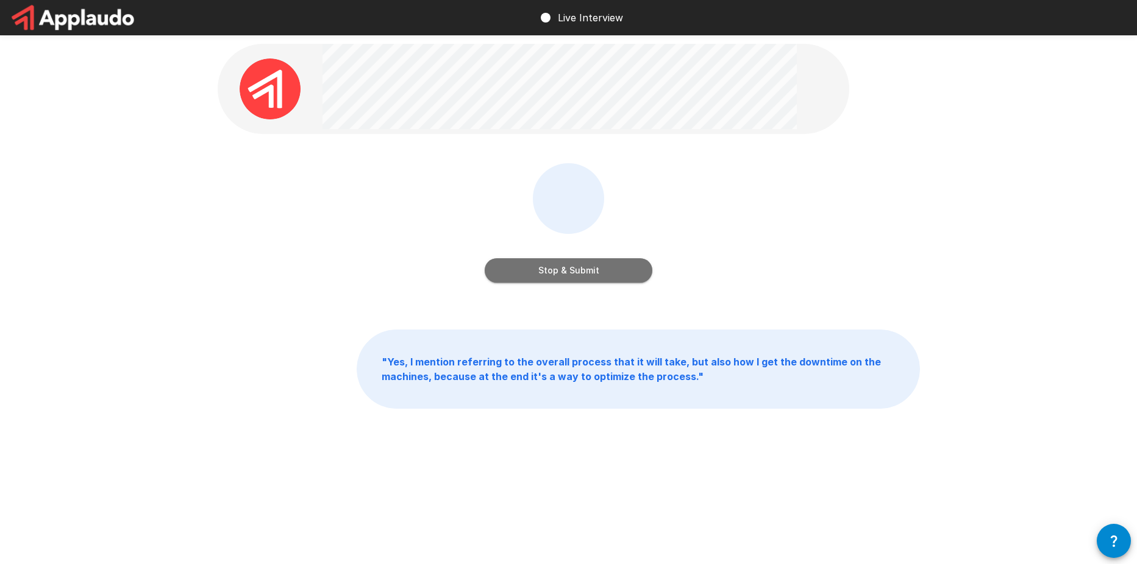
click at [595, 260] on button "Stop & Submit" at bounding box center [569, 270] width 168 height 24
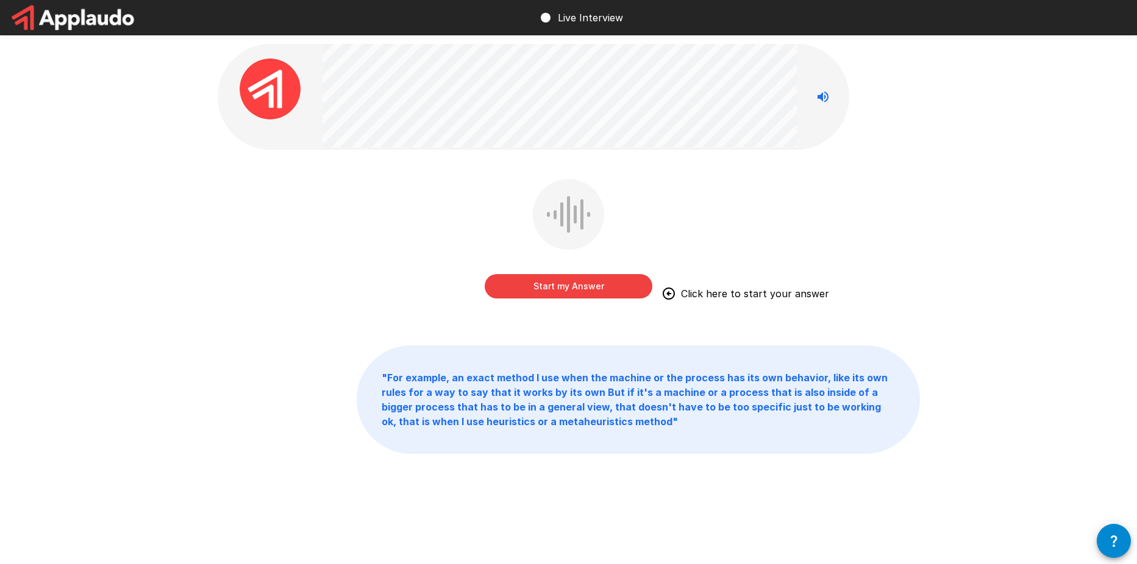
drag, startPoint x: 569, startPoint y: 282, endPoint x: 666, endPoint y: 207, distance: 122.2
click at [578, 273] on div "Start my Answer Click here to start your answer" at bounding box center [569, 274] width 168 height 49
click at [608, 291] on button "Start my Answer" at bounding box center [569, 286] width 168 height 24
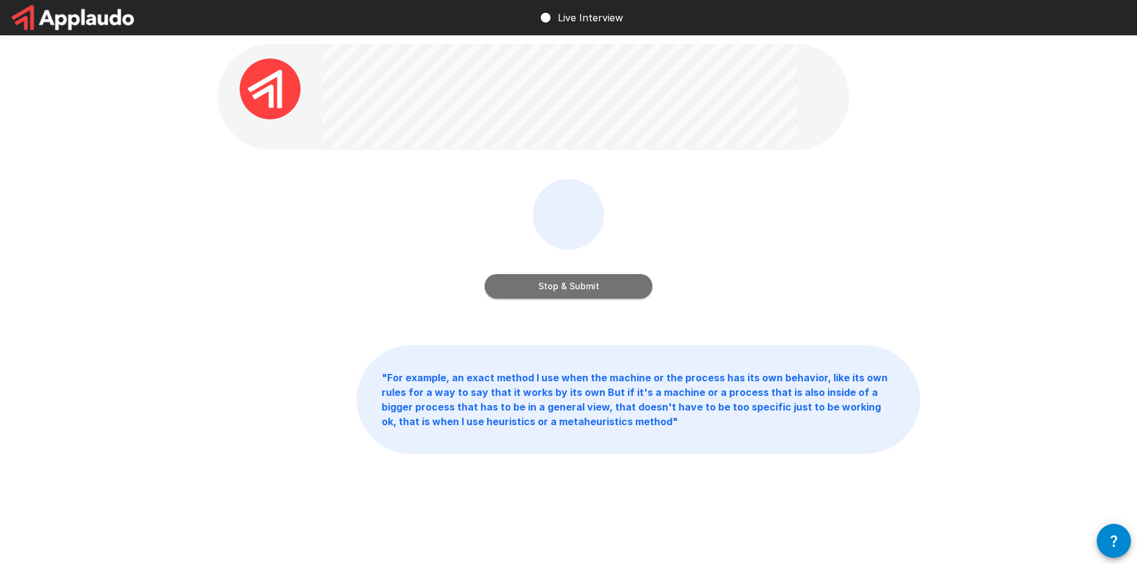
click at [624, 281] on button "Stop & Submit" at bounding box center [569, 286] width 168 height 24
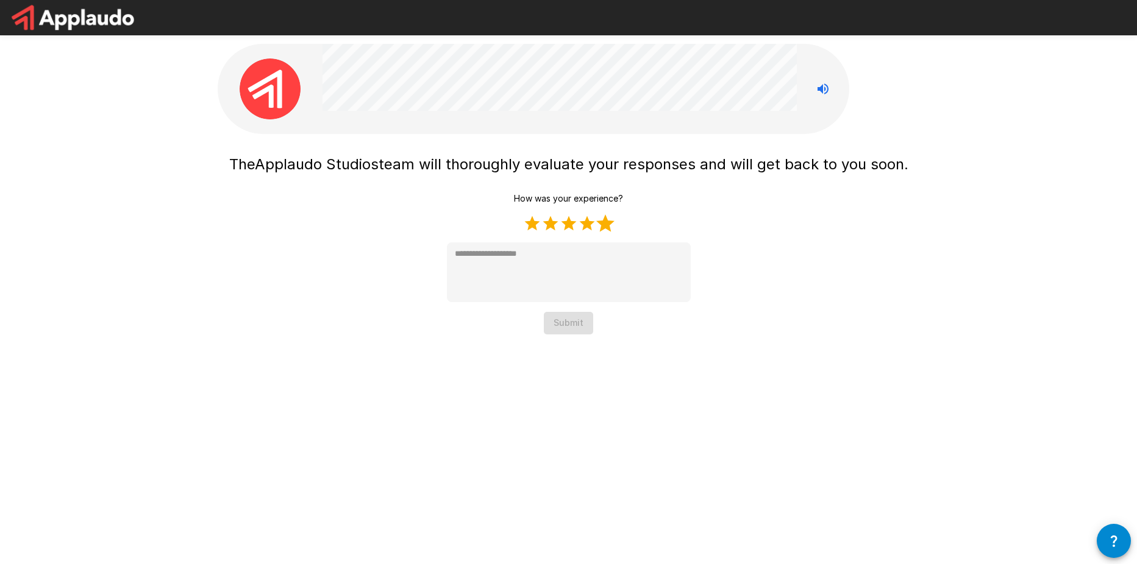
click at [602, 229] on label "5 Stars" at bounding box center [605, 224] width 18 height 18
type textarea "*"
click at [574, 324] on button "Submit" at bounding box center [568, 323] width 49 height 23
